Goal: Information Seeking & Learning: Learn about a topic

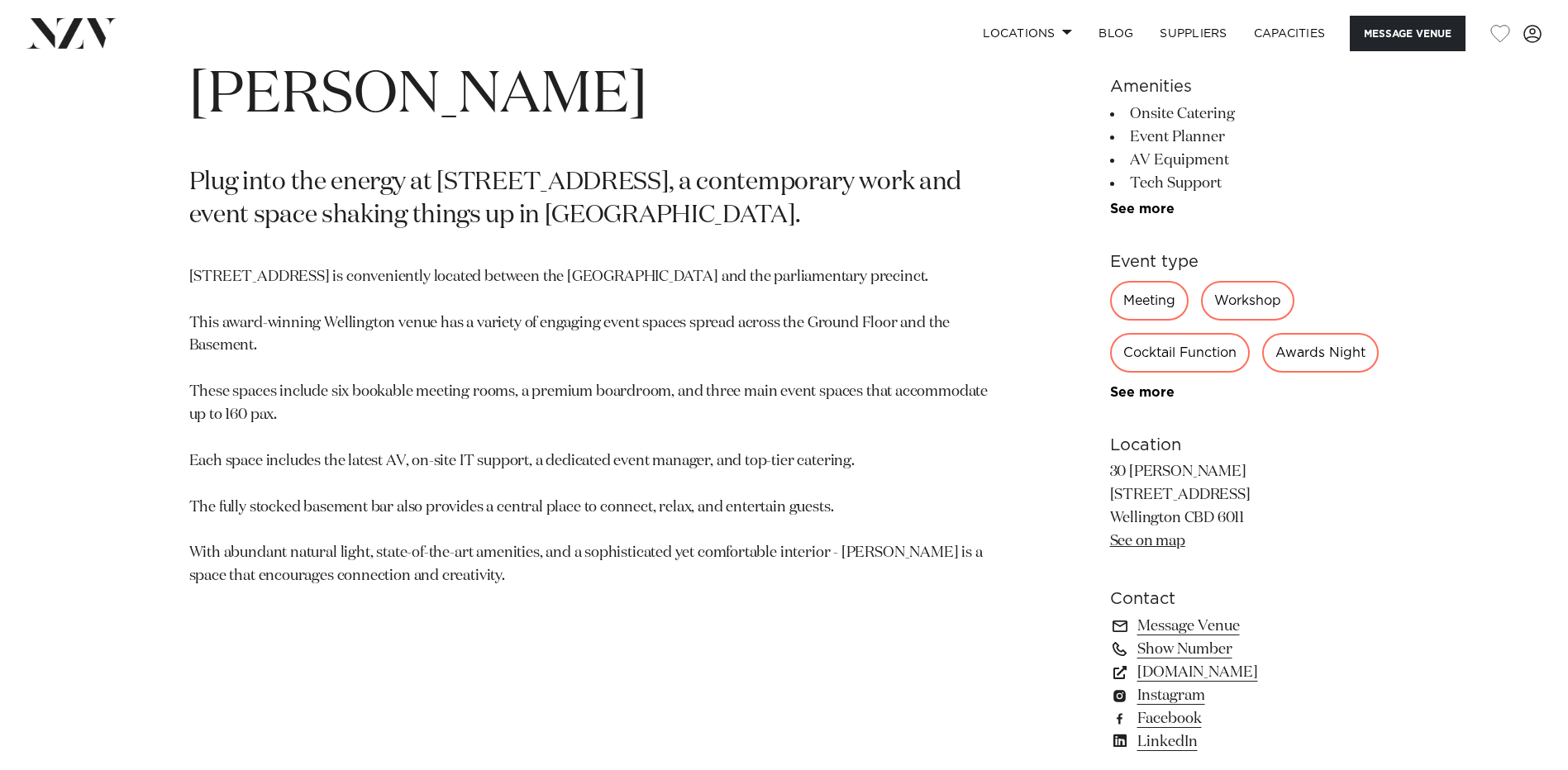
scroll to position [826, 0]
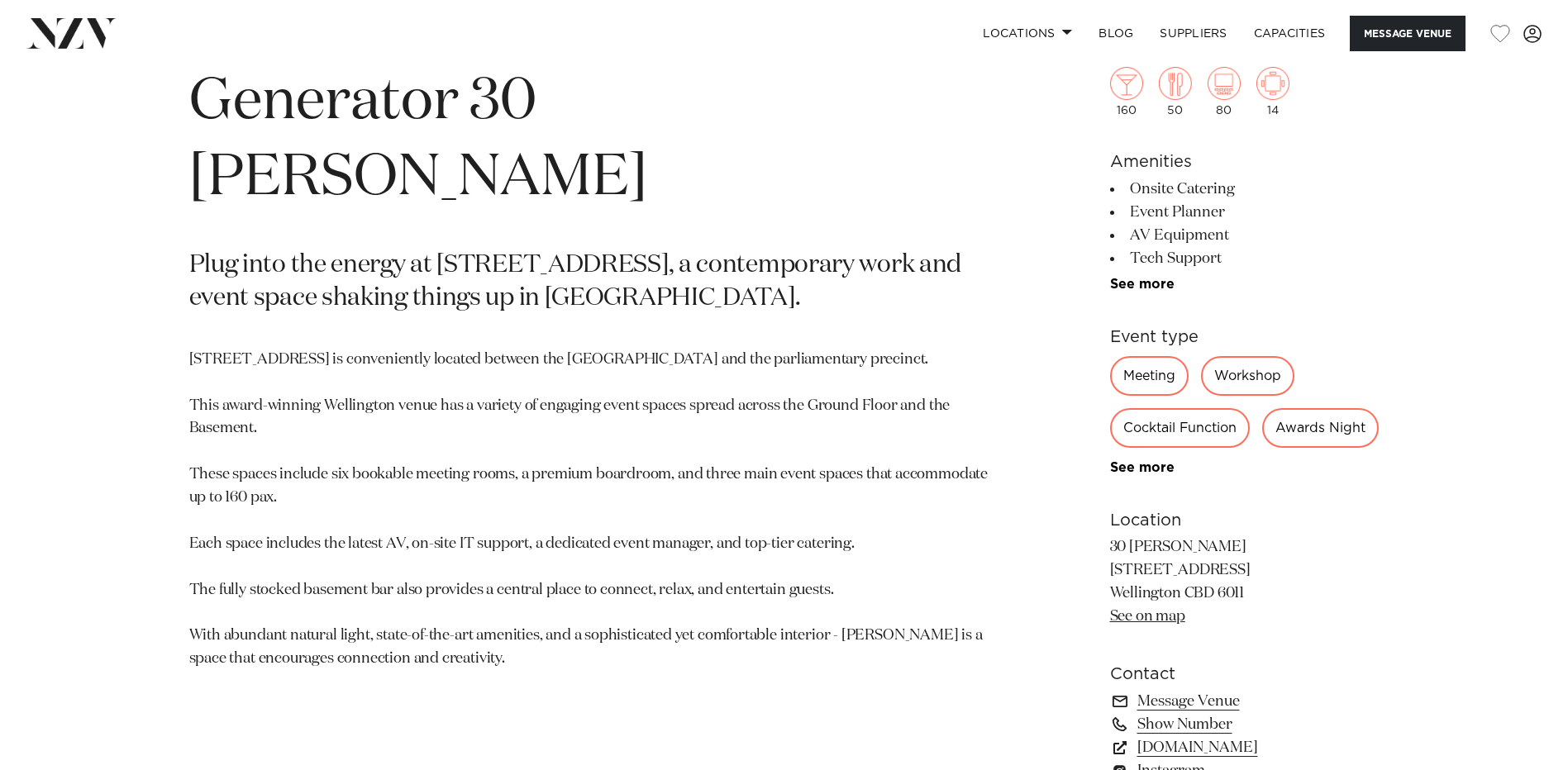
click at [1262, 447] on div "Awards Night" at bounding box center [1320, 427] width 117 height 40
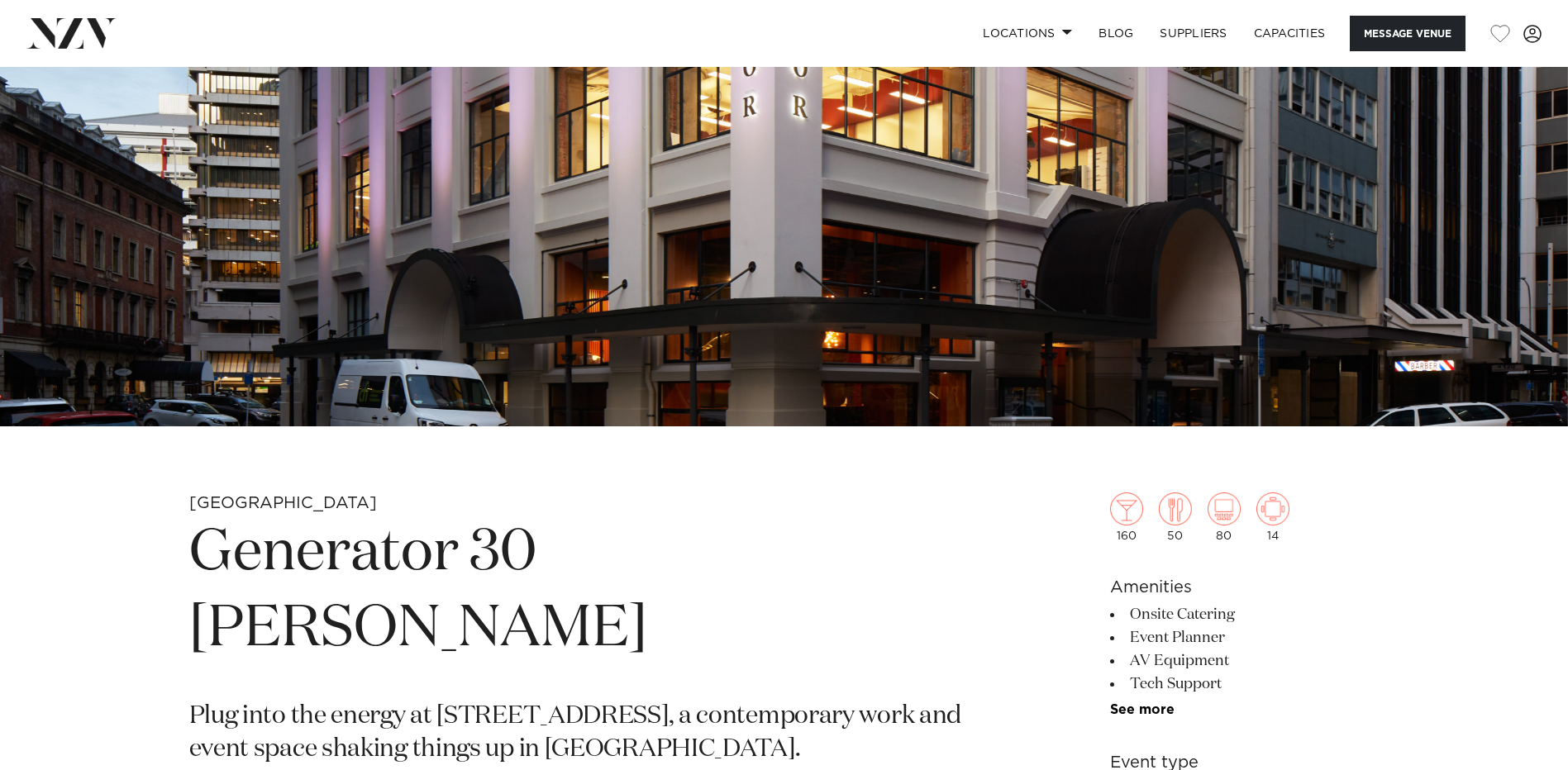
scroll to position [293, 0]
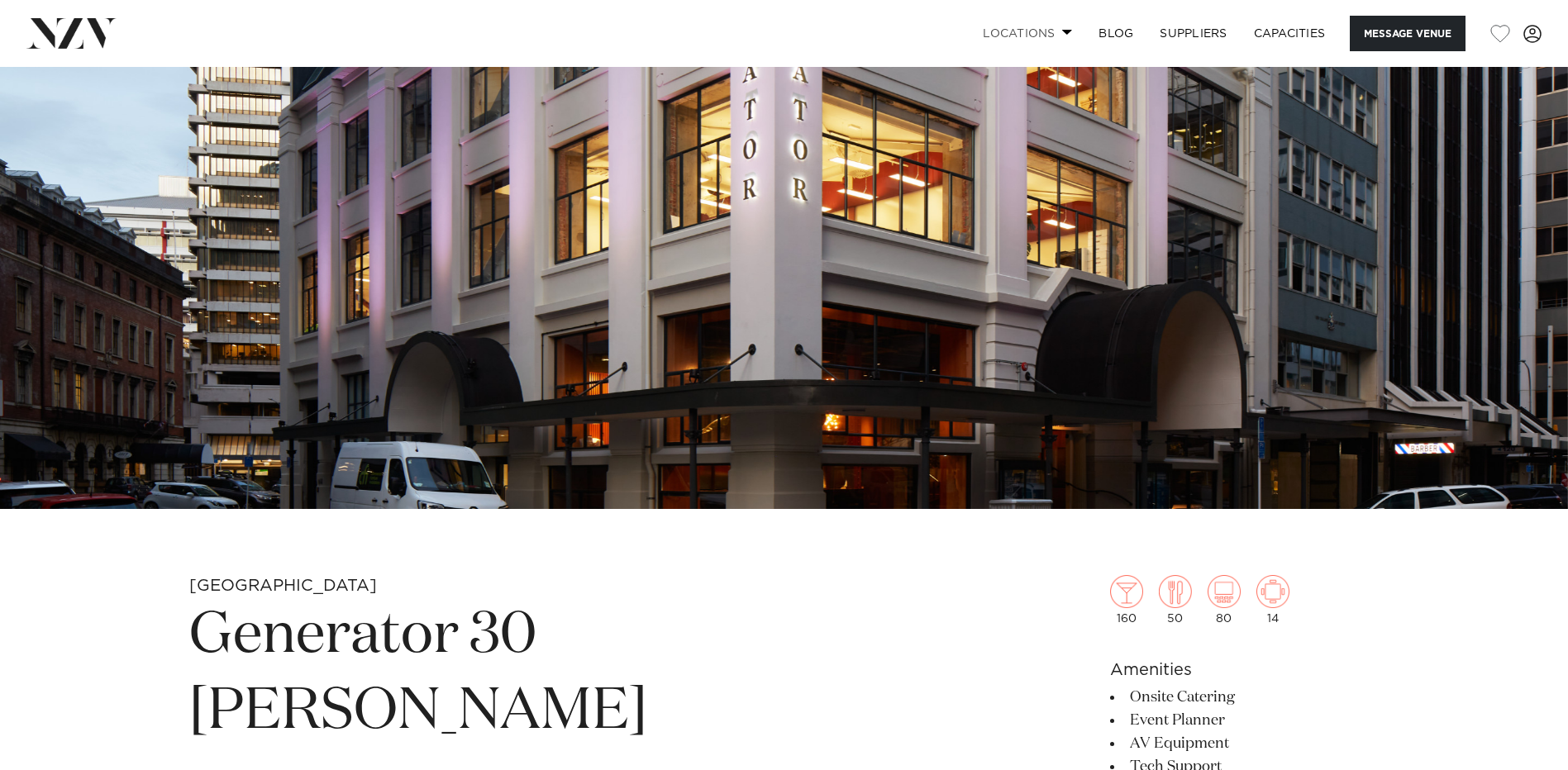
click at [1039, 32] on link "Locations" at bounding box center [1028, 33] width 116 height 35
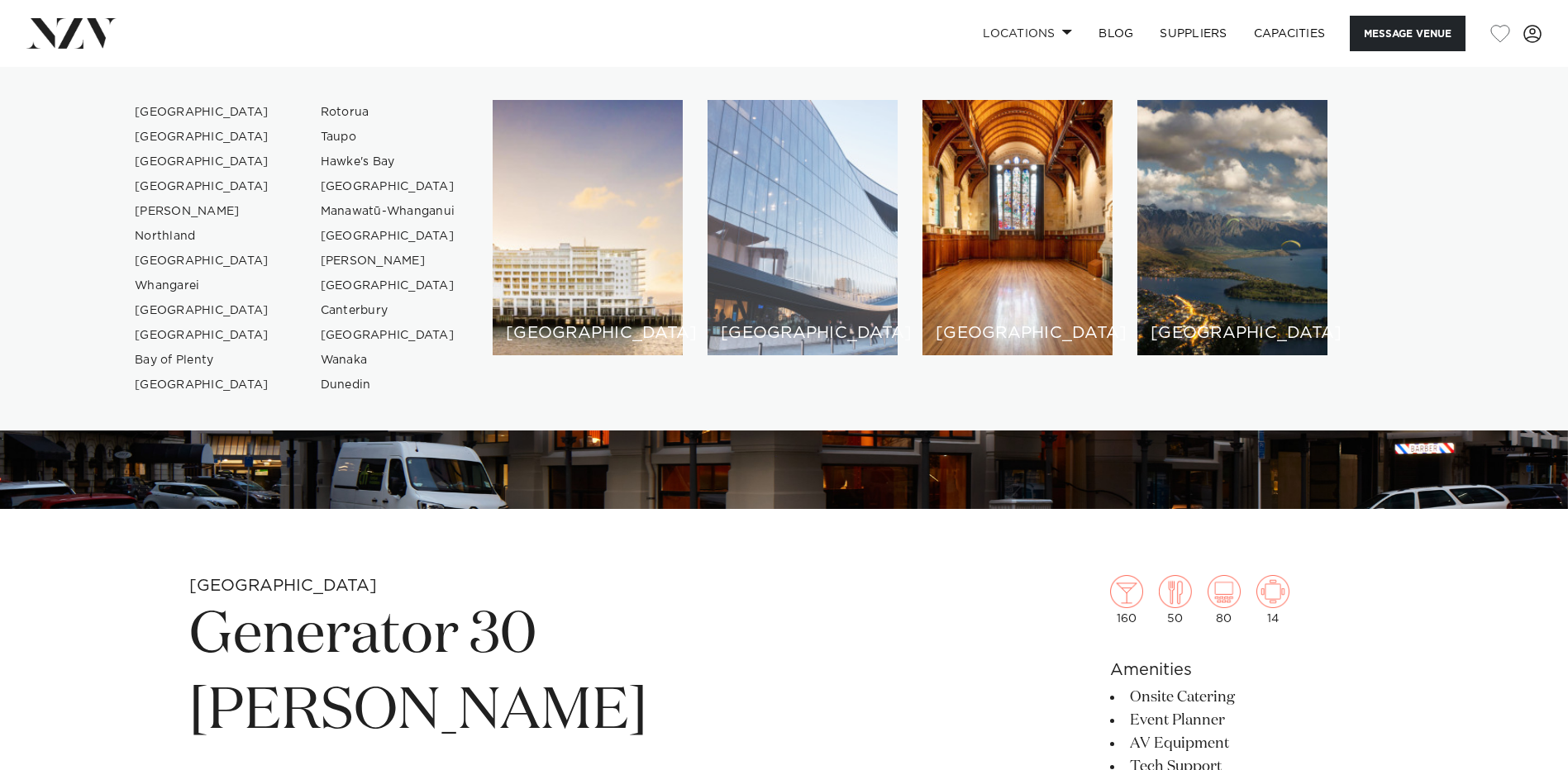
click at [794, 230] on div "[GEOGRAPHIC_DATA]" at bounding box center [803, 228] width 190 height 255
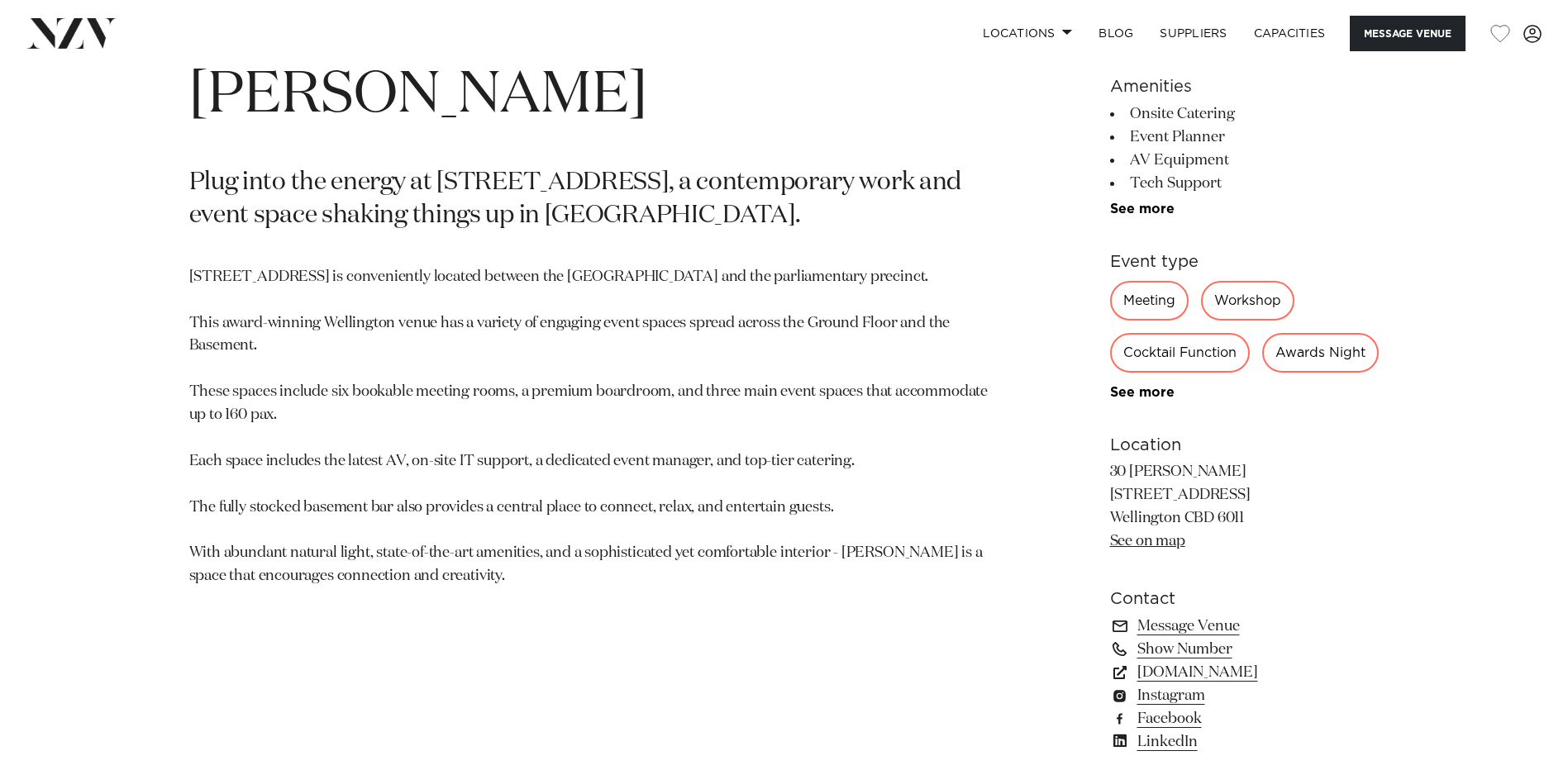
scroll to position [1157, 0]
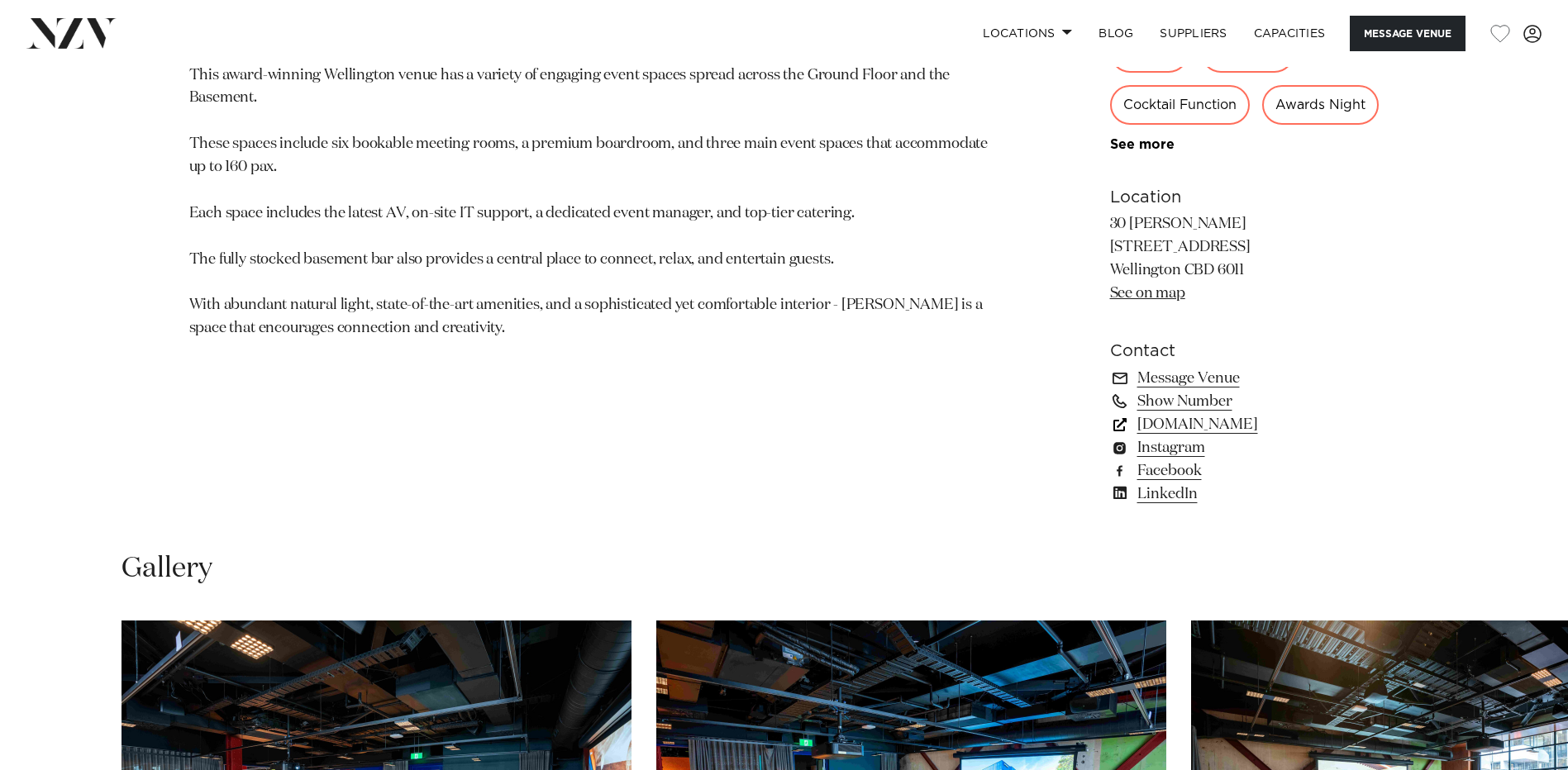
click at [1191, 436] on link "generatornz.com" at bounding box center [1244, 425] width 269 height 23
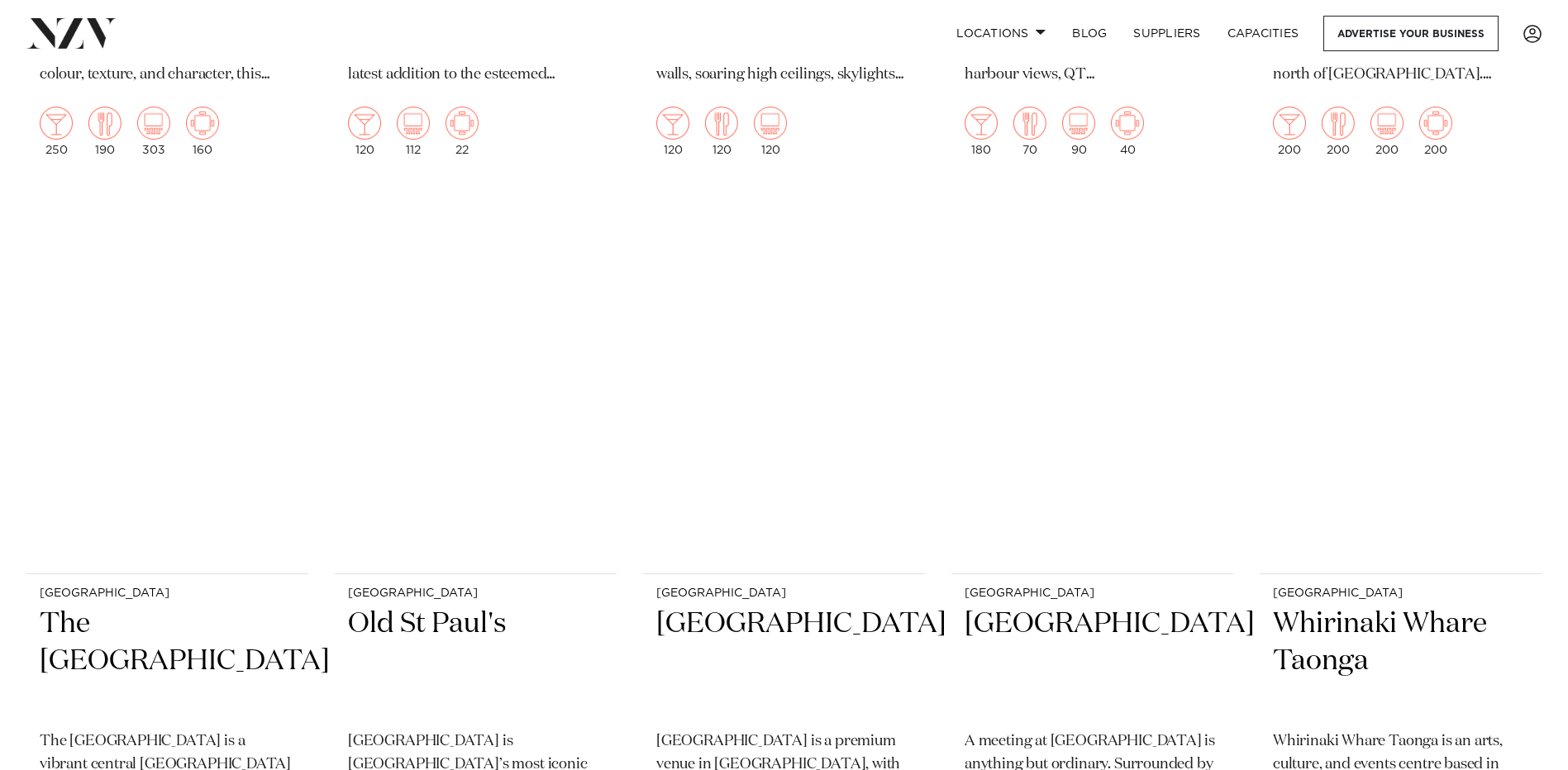
scroll to position [2231, 0]
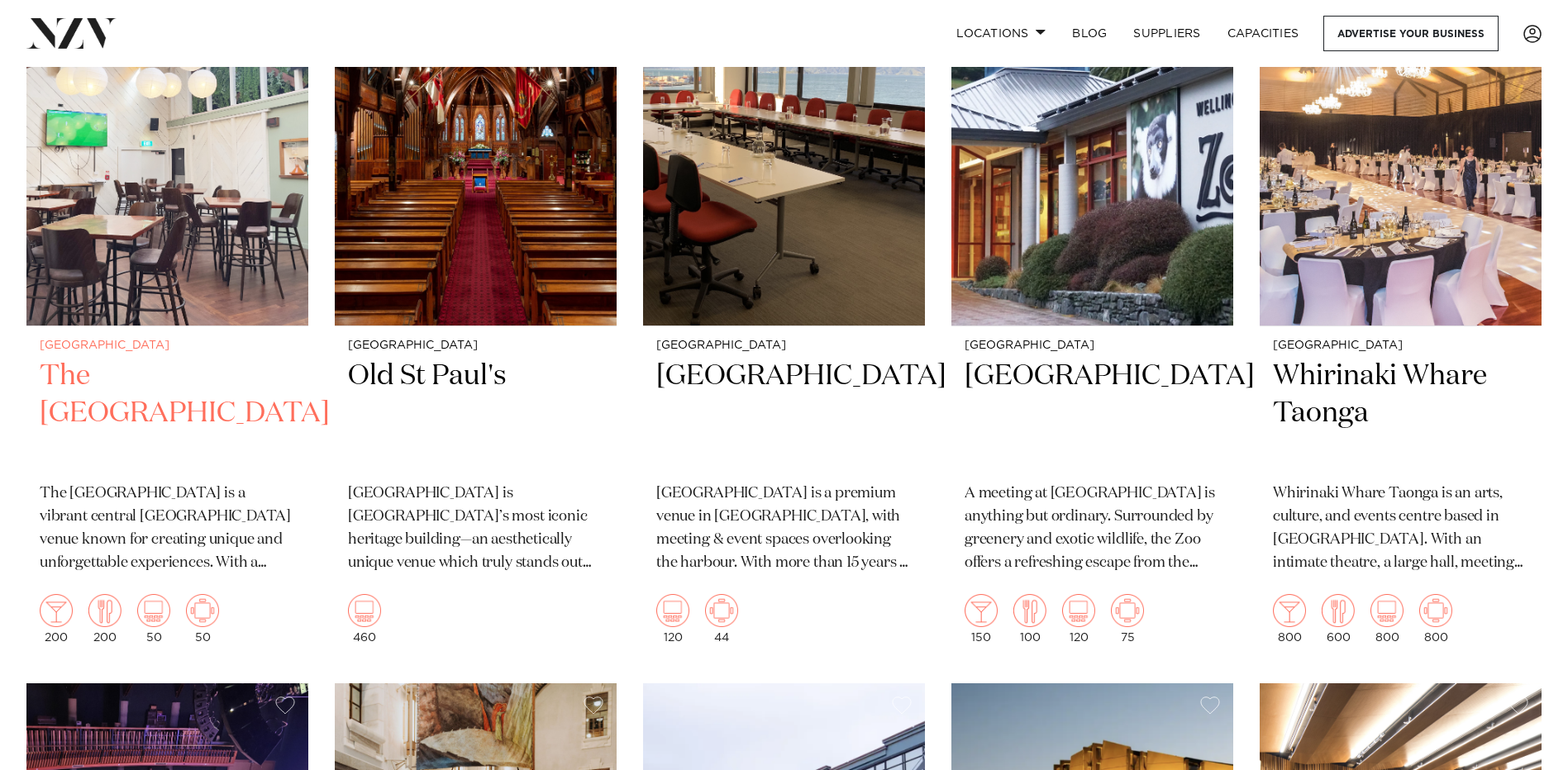
click at [161, 377] on h2 "The [GEOGRAPHIC_DATA]" at bounding box center [167, 413] width 255 height 112
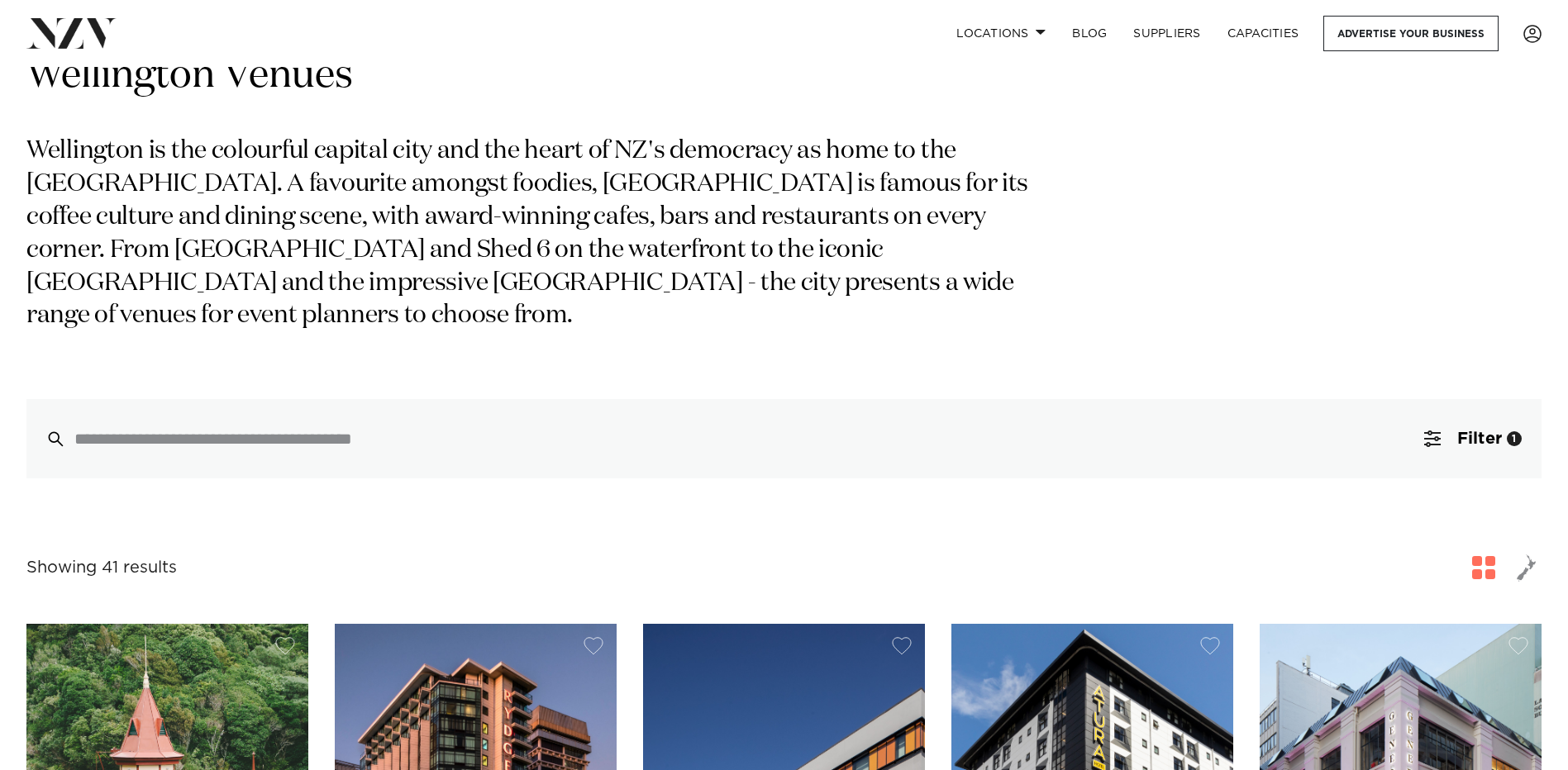
scroll to position [0, 0]
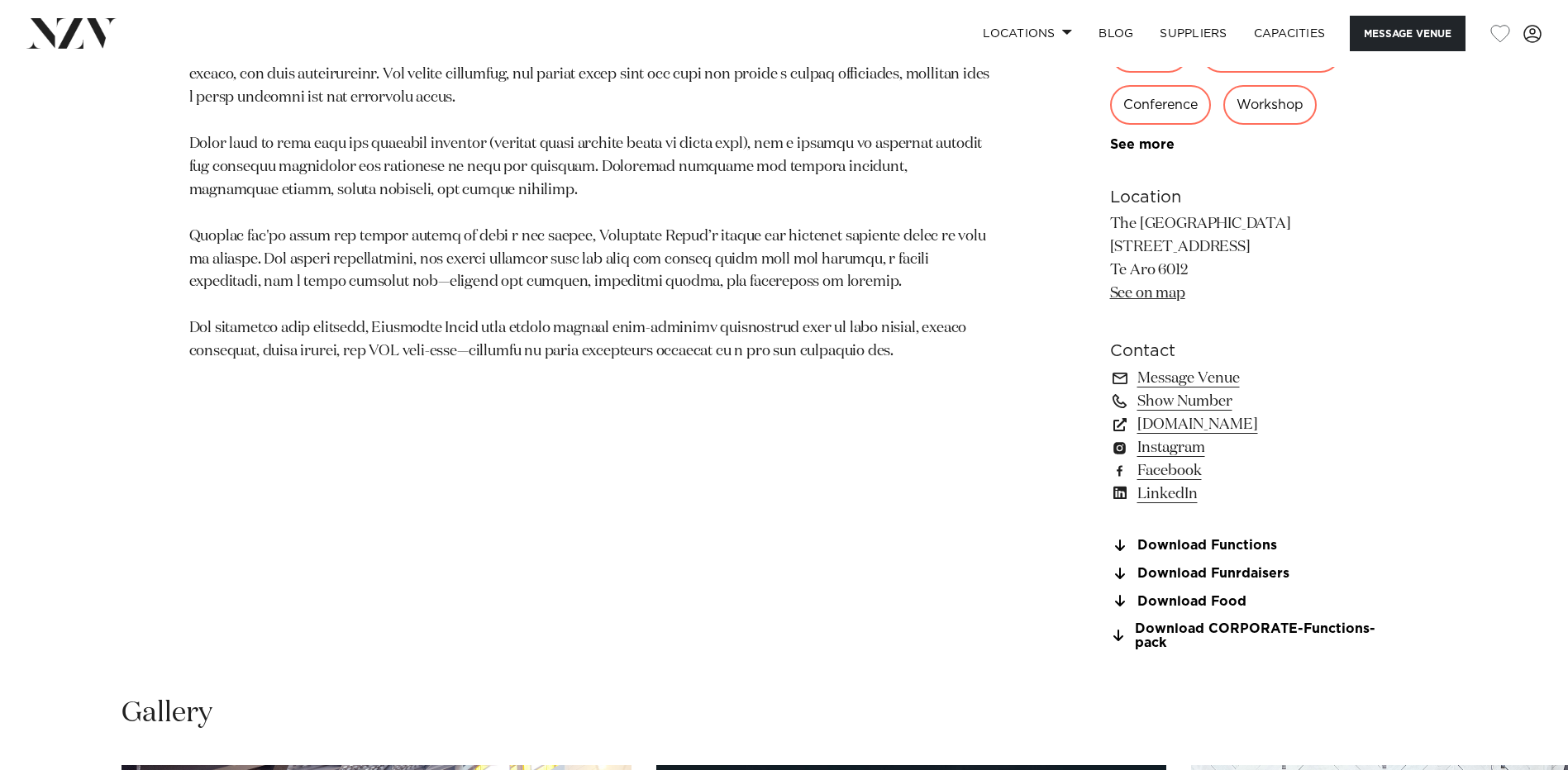
scroll to position [1074, 0]
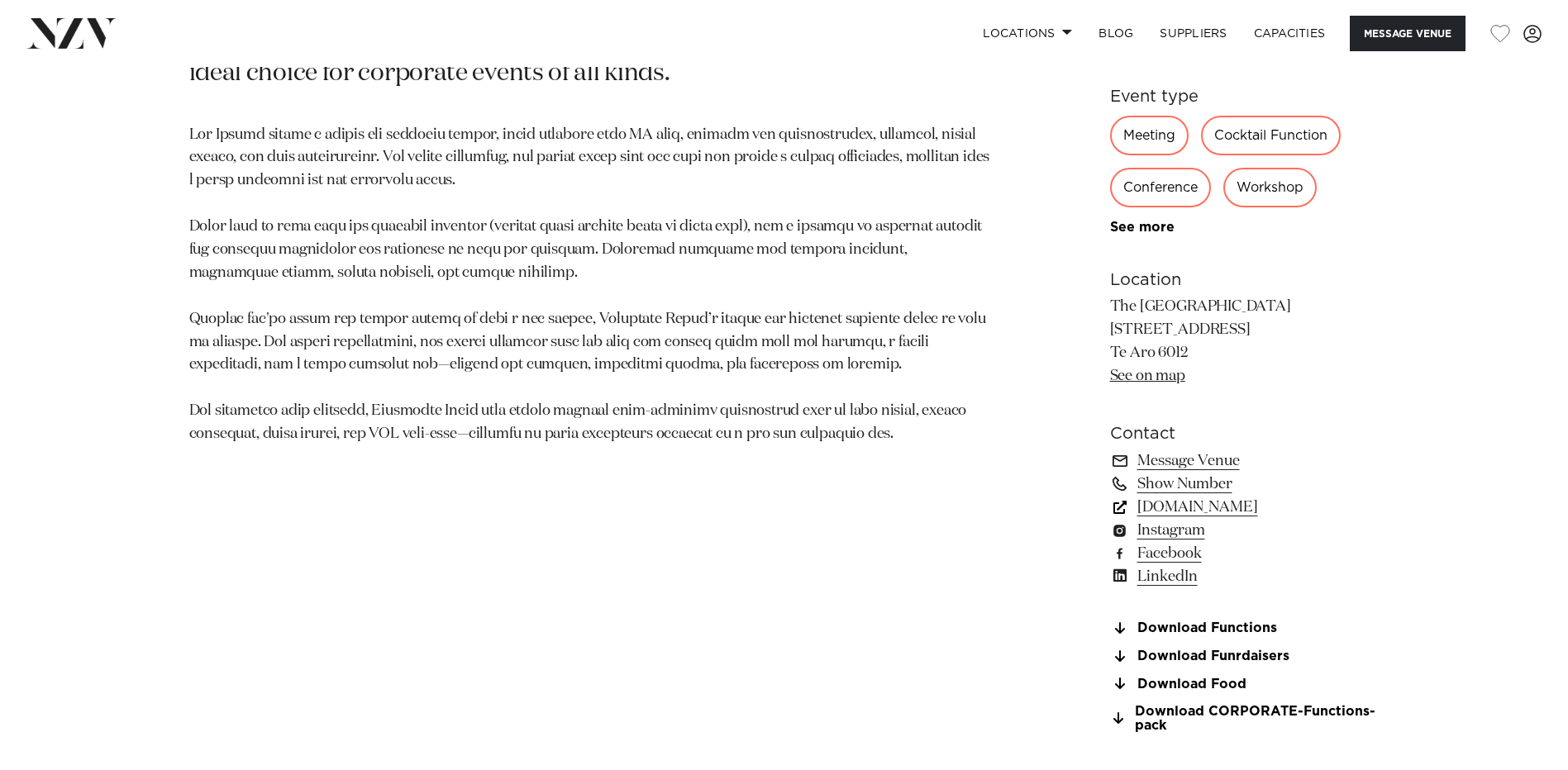
click at [1237, 507] on link "cambridgehotel.co.nz" at bounding box center [1244, 507] width 269 height 23
